Goal: Transaction & Acquisition: Purchase product/service

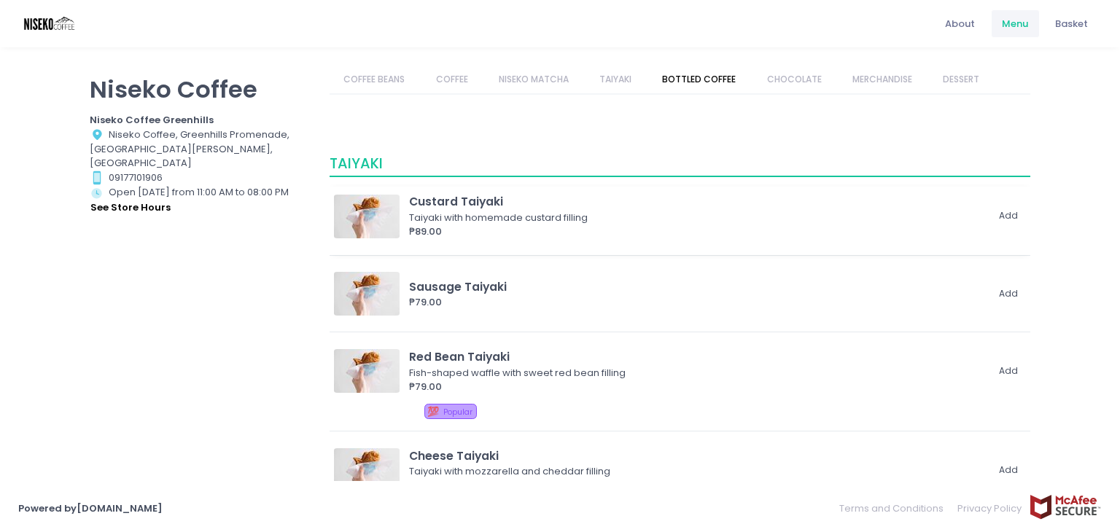
scroll to position [1458, 0]
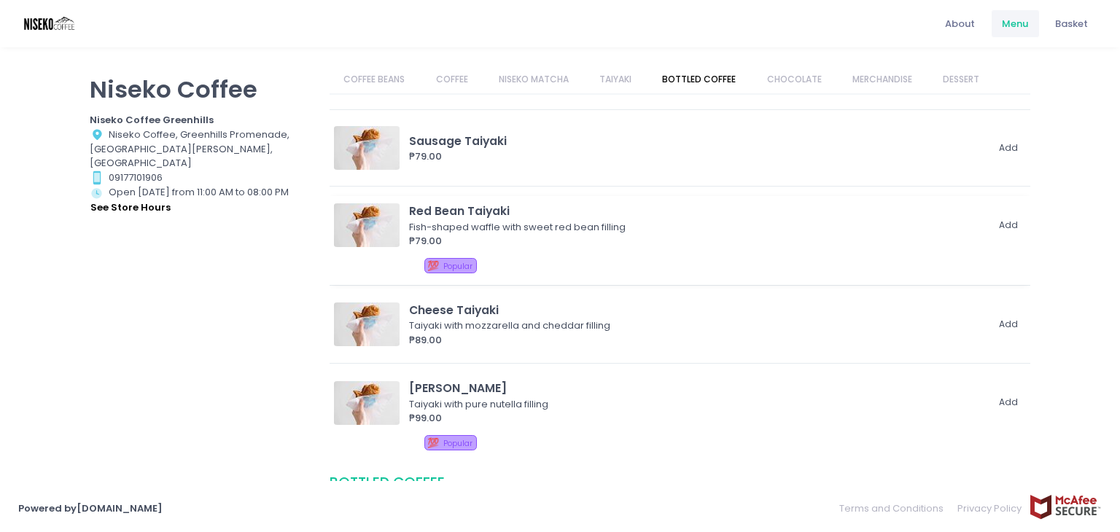
click at [500, 211] on div "Red Bean Taiyaki" at bounding box center [697, 211] width 577 height 17
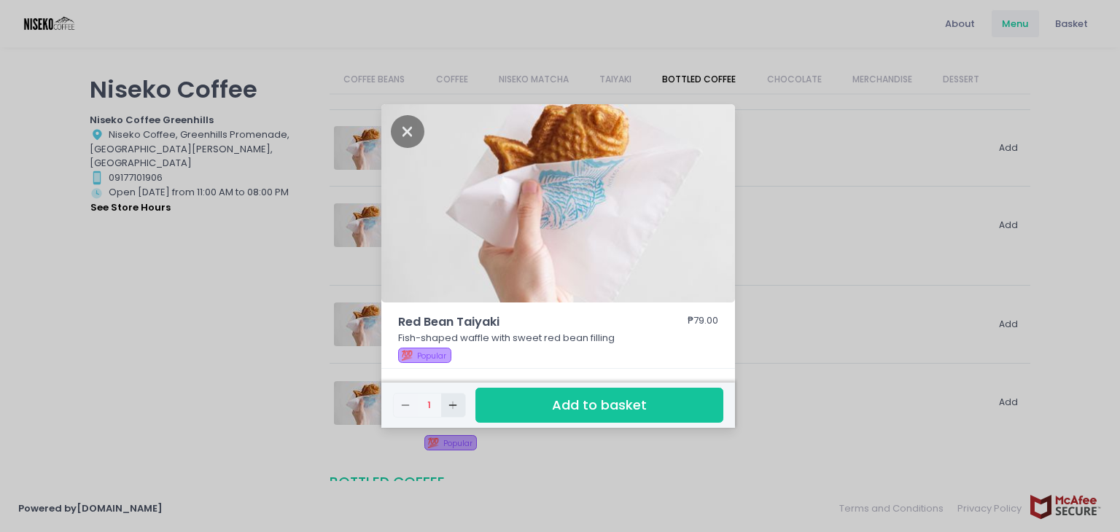
click at [449, 403] on icon "Add Created with Sketch." at bounding box center [453, 405] width 12 height 12
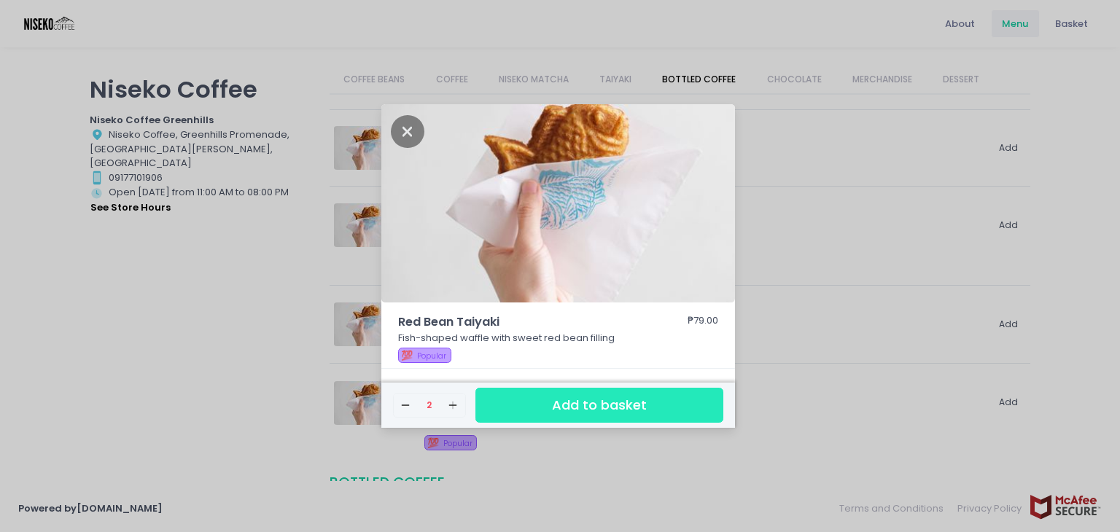
click at [531, 400] on button "Add to basket" at bounding box center [599, 406] width 248 height 36
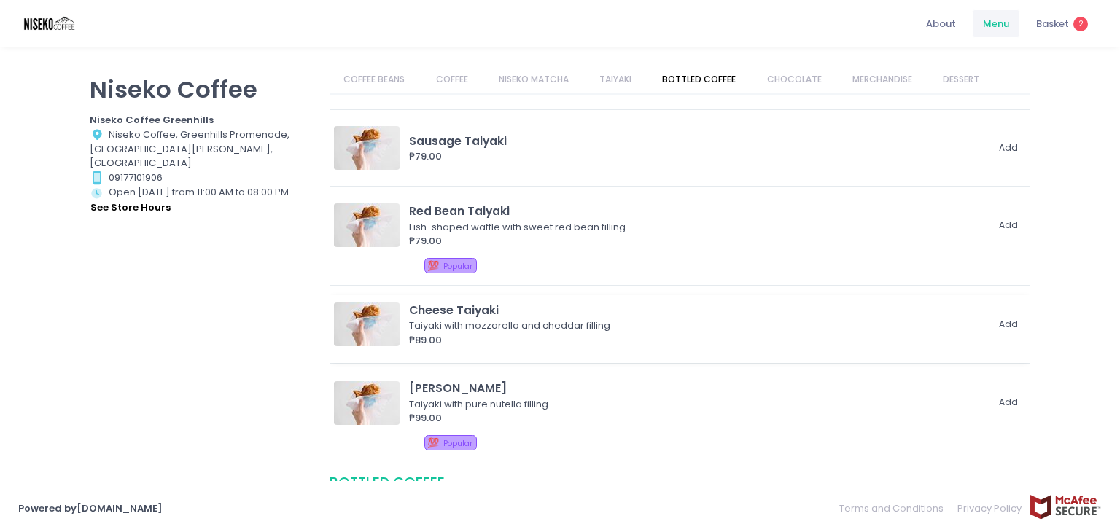
click at [554, 319] on div "Taiyaki with mozzarella and cheddar filling" at bounding box center [695, 326] width 572 height 15
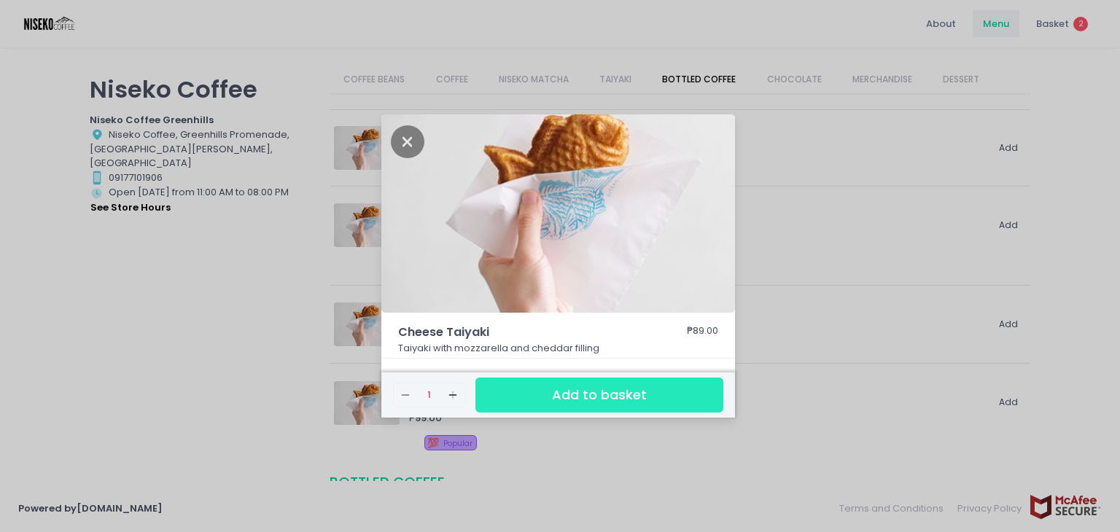
click at [496, 386] on button "Add to basket" at bounding box center [599, 396] width 248 height 36
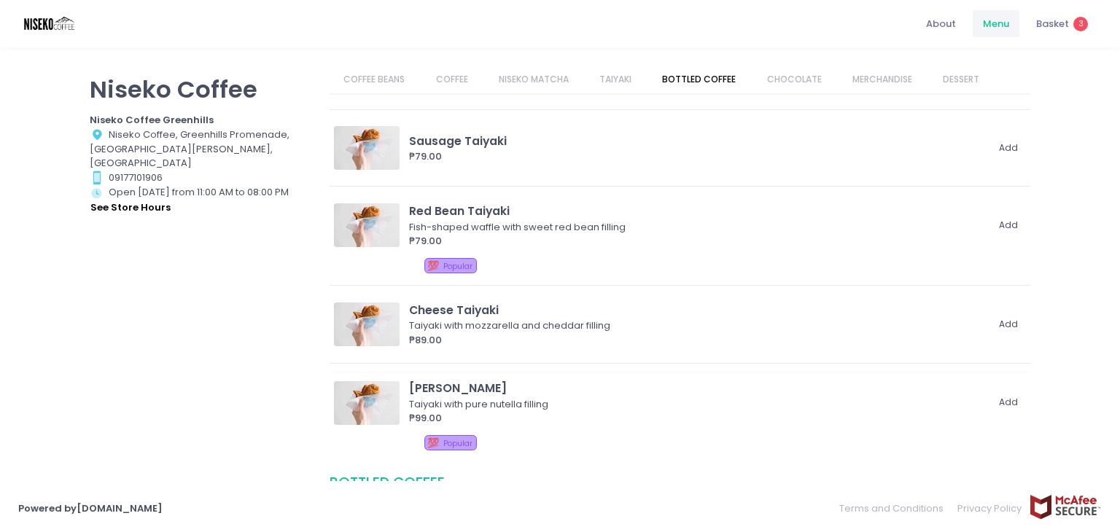
click at [516, 401] on div "Taiyaki with pure nutella filling" at bounding box center [695, 404] width 572 height 15
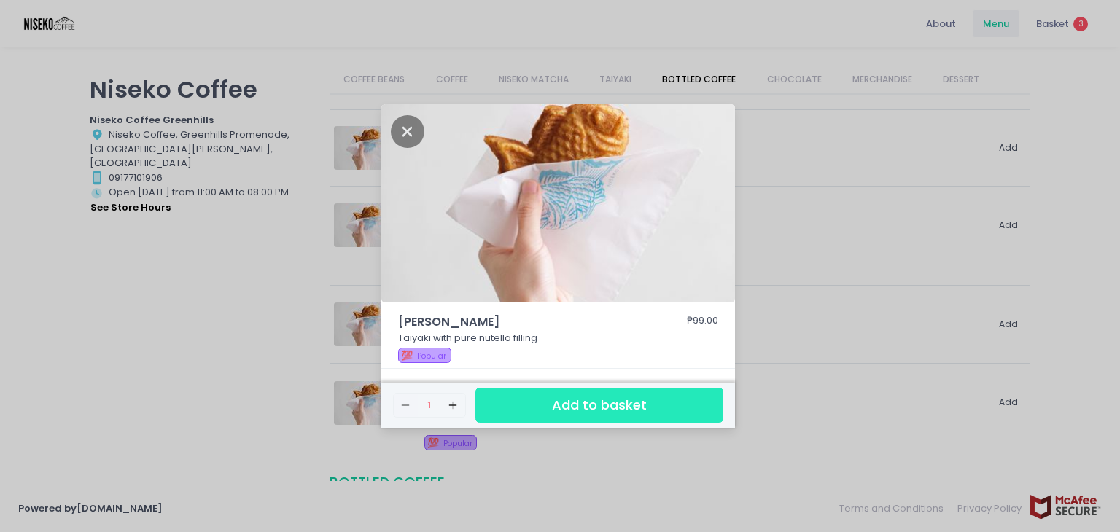
click at [498, 400] on button "Add to basket" at bounding box center [599, 406] width 248 height 36
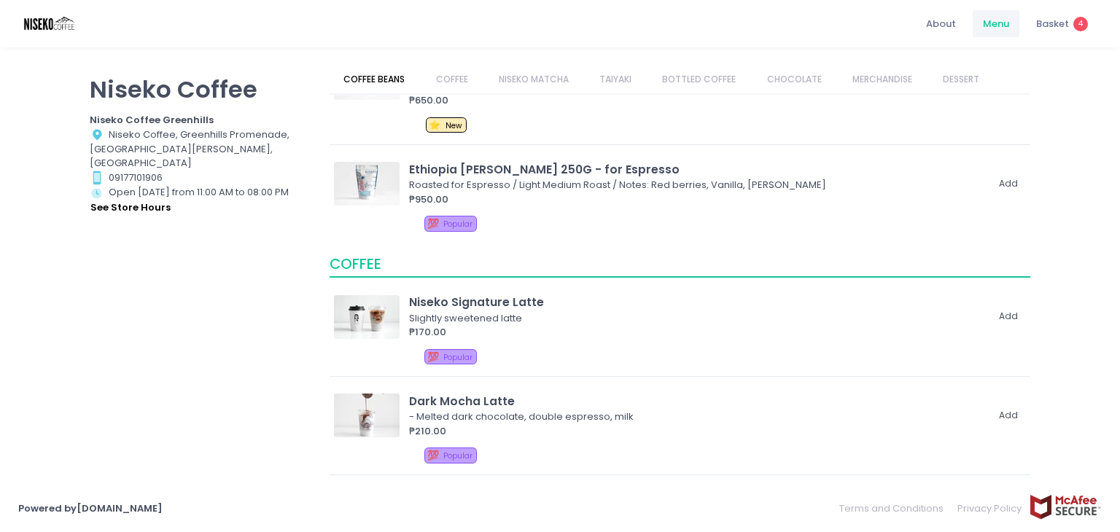
scroll to position [0, 0]
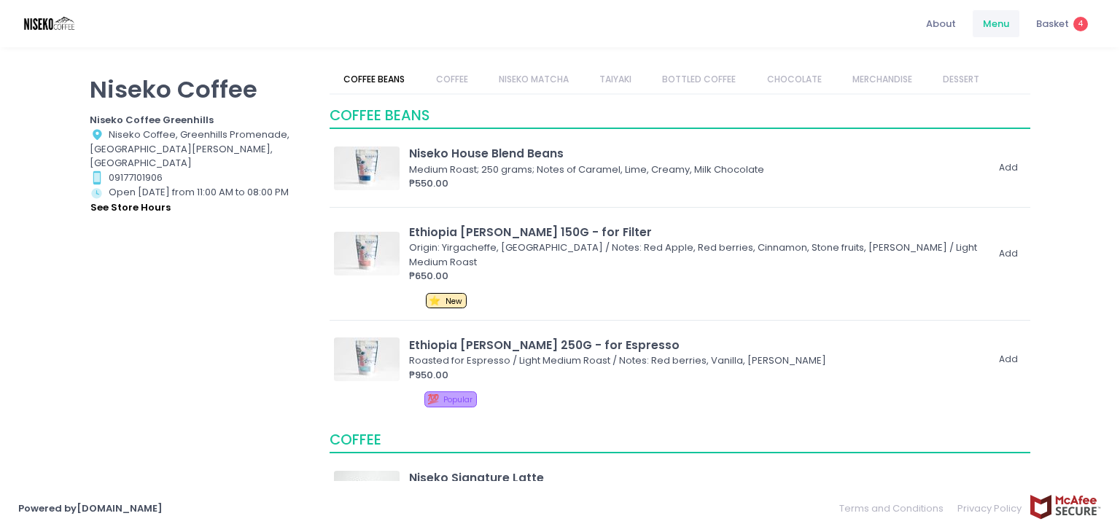
click at [454, 86] on link "COFFEE" at bounding box center [451, 80] width 60 height 28
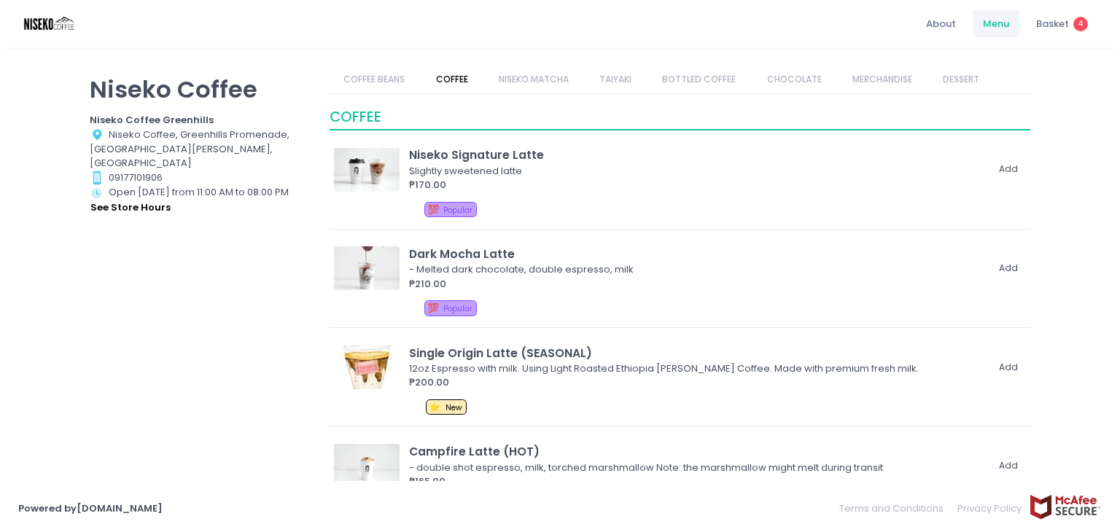
click at [534, 88] on link "NISEKO MATCHA" at bounding box center [533, 80] width 98 height 28
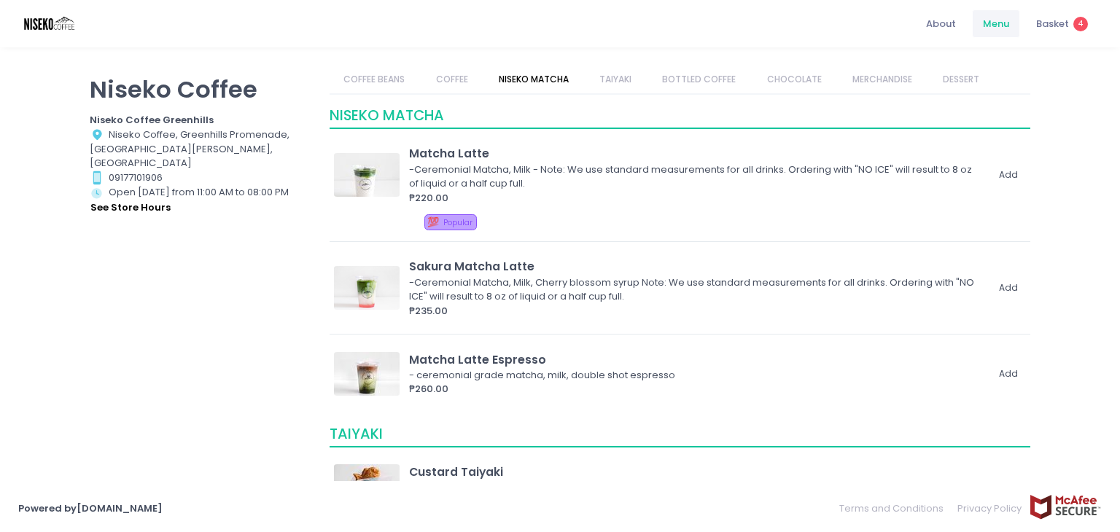
click at [636, 82] on link "TAIYAKI" at bounding box center [615, 80] width 60 height 28
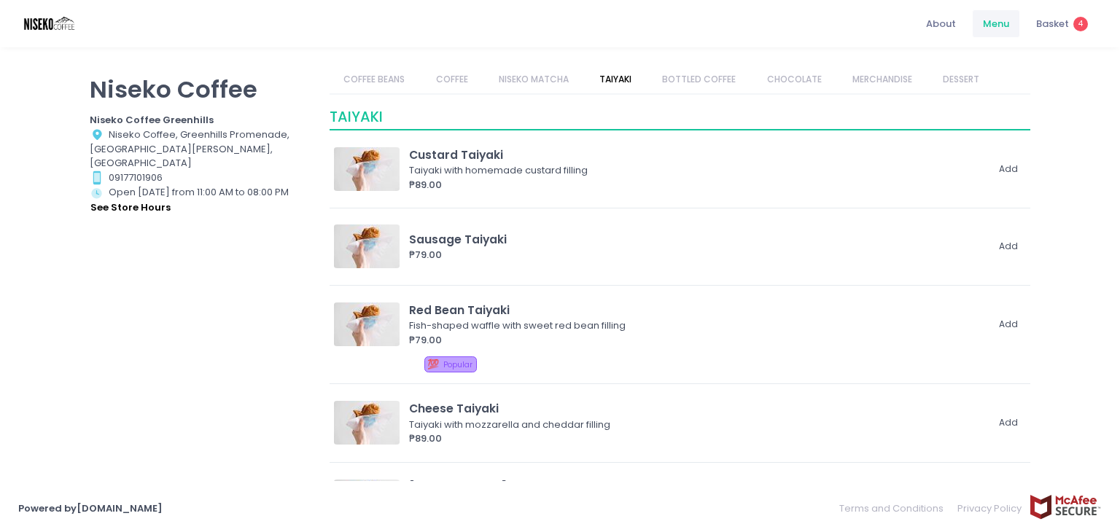
click at [687, 77] on link "BOTTLED COFFEE" at bounding box center [699, 80] width 102 height 28
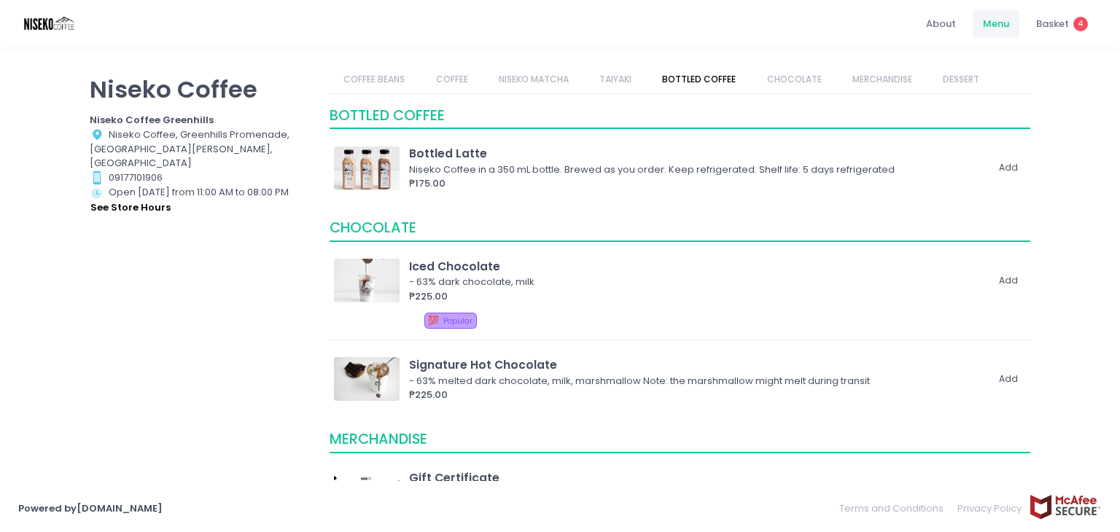
click at [620, 79] on link "TAIYAKI" at bounding box center [615, 80] width 60 height 28
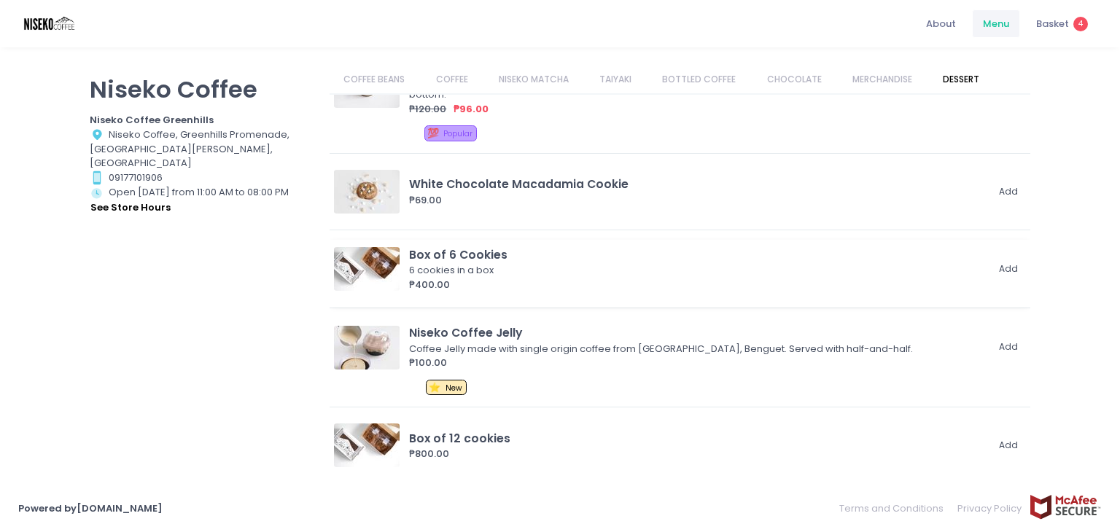
scroll to position [2800, 0]
click at [1052, 15] on div "Basket 4" at bounding box center [1062, 23] width 74 height 28
